Goal: Find specific page/section: Find specific page/section

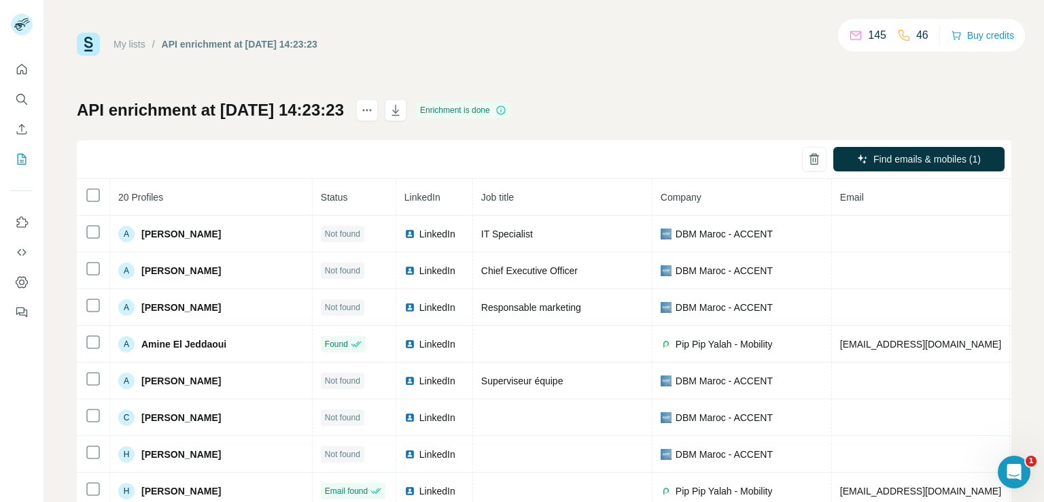
scroll to position [0, 204]
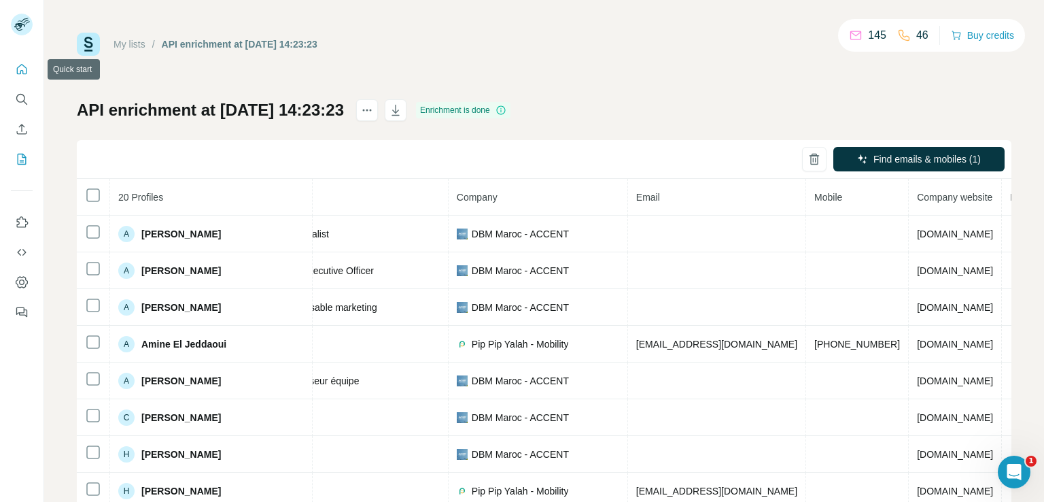
click at [21, 74] on icon "Quick start" at bounding box center [22, 70] width 14 height 14
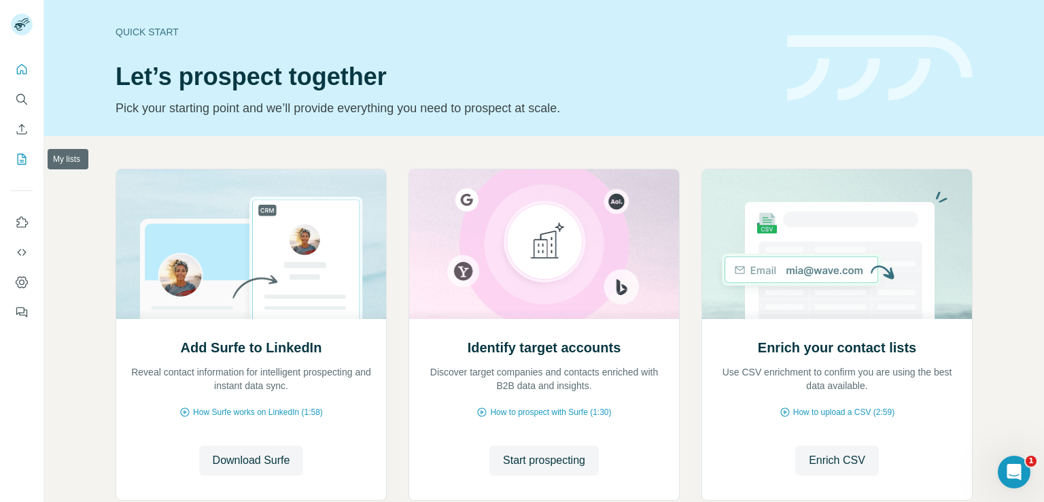
click at [18, 163] on icon "My lists" at bounding box center [22, 159] width 14 height 14
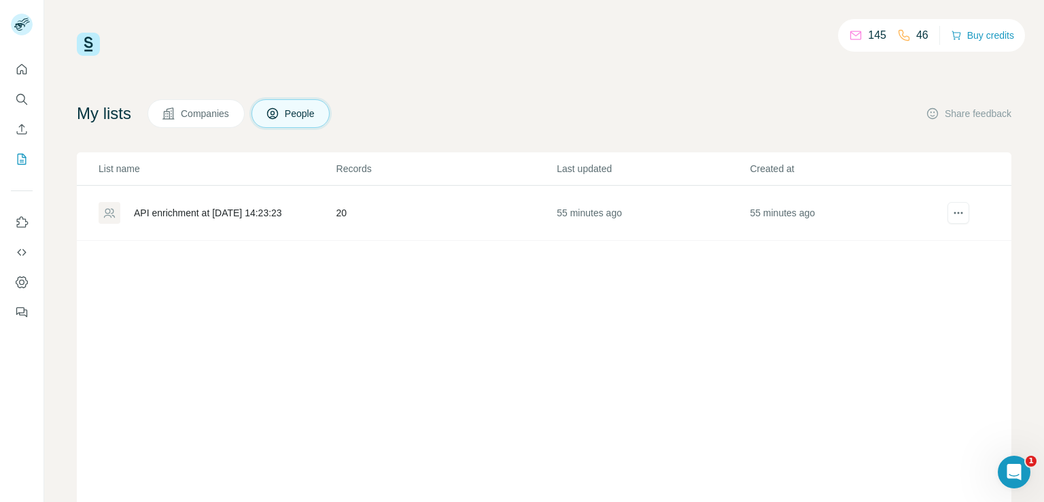
click at [195, 209] on div "API enrichment at [DATE] 14:23:23" at bounding box center [208, 213] width 148 height 14
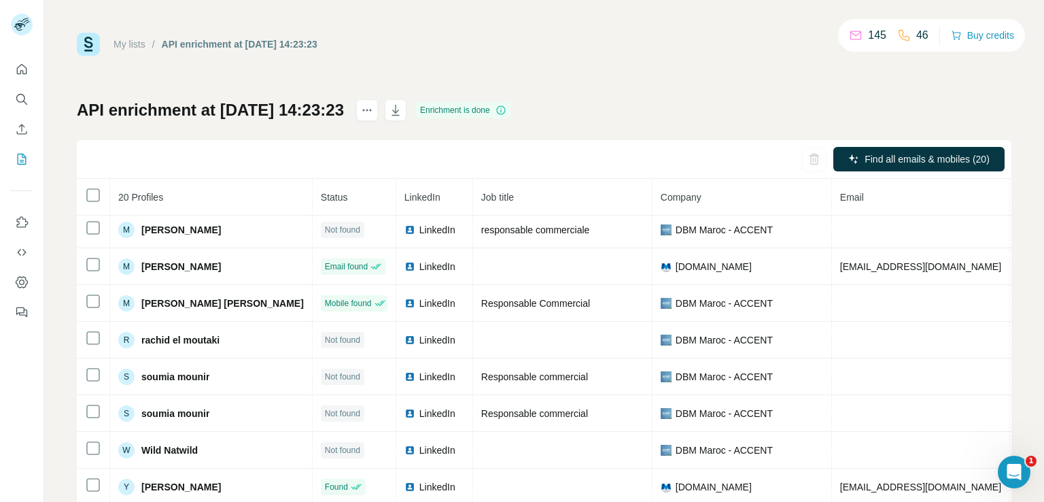
scroll to position [424, 0]
